Goal: Find specific page/section: Find specific page/section

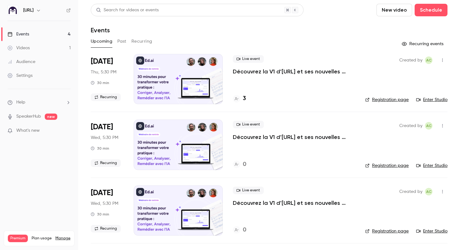
click at [65, 45] on link "Videos 1" at bounding box center [39, 48] width 78 height 14
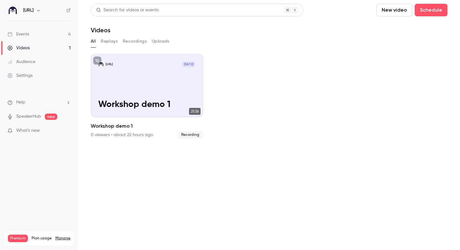
click at [43, 30] on link "Events 4" at bounding box center [39, 34] width 78 height 14
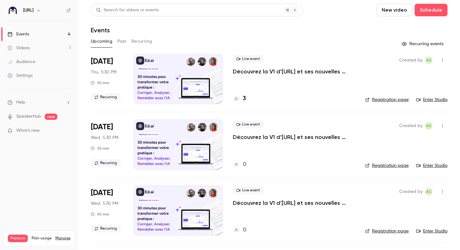
click at [166, 77] on div at bounding box center [178, 79] width 89 height 50
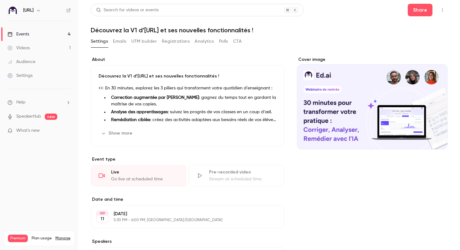
click at [170, 42] on button "Registrations" at bounding box center [176, 41] width 28 height 10
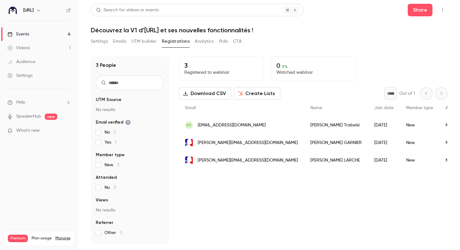
click at [65, 8] on div "[URL]" at bounding box center [39, 10] width 63 height 11
click at [69, 11] on icon at bounding box center [68, 10] width 4 height 4
